Goal: Information Seeking & Learning: Learn about a topic

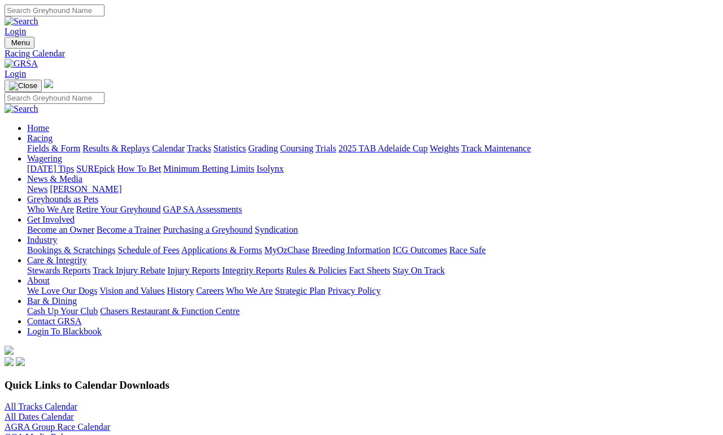
click at [49, 144] on link "Fields & Form" at bounding box center [53, 149] width 53 height 10
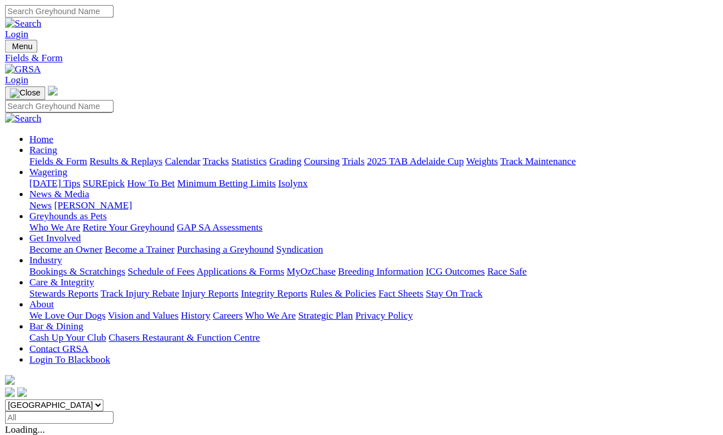
scroll to position [195, 0]
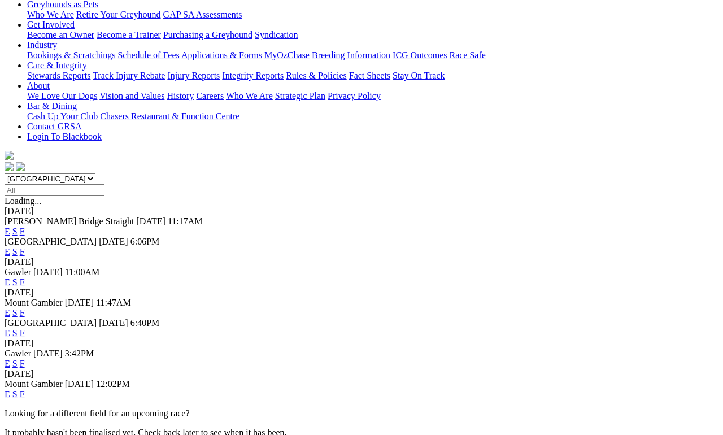
click at [25, 359] on link "F" at bounding box center [22, 364] width 5 height 10
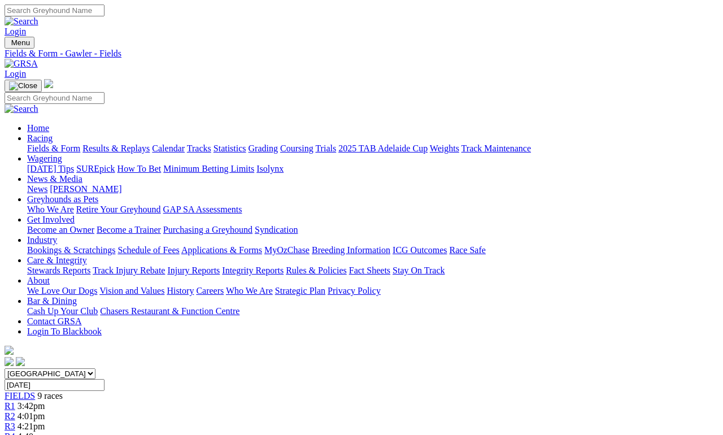
click at [185, 144] on link "Calendar" at bounding box center [168, 149] width 33 height 10
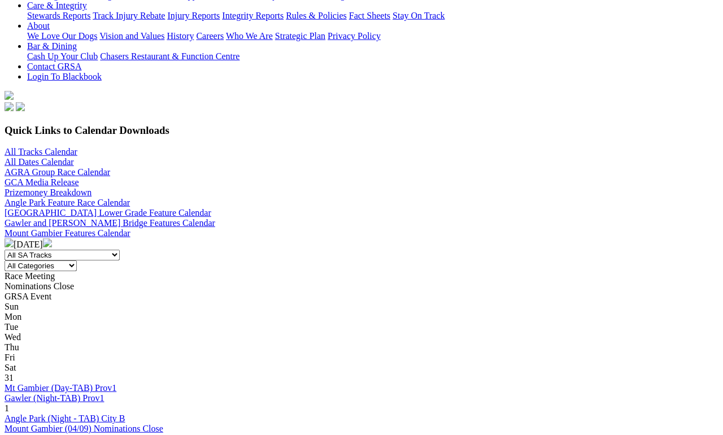
scroll to position [255, 0]
